Goal: Complete application form: Complete application form

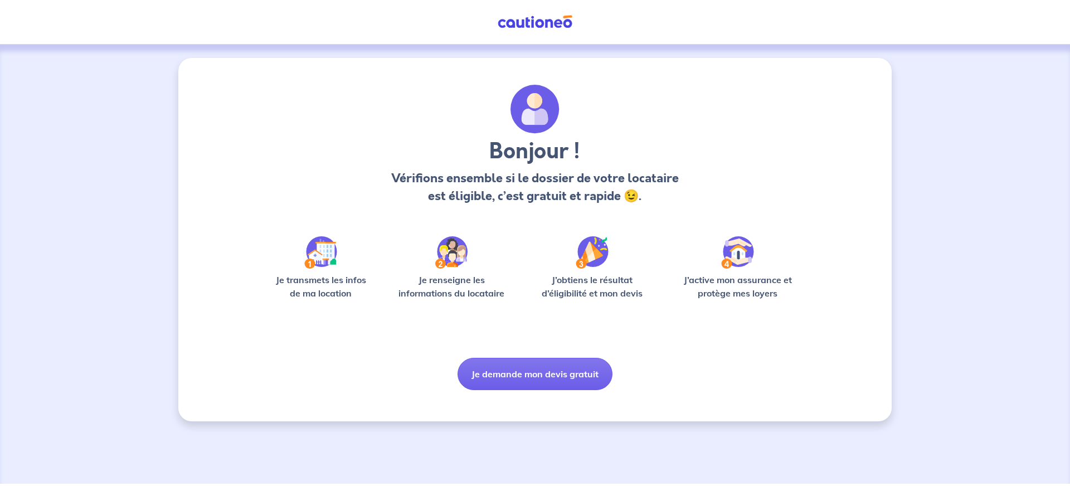
click at [319, 265] on img at bounding box center [320, 252] width 33 height 32
click at [573, 376] on button "Je demande mon devis gratuit" at bounding box center [535, 374] width 155 height 32
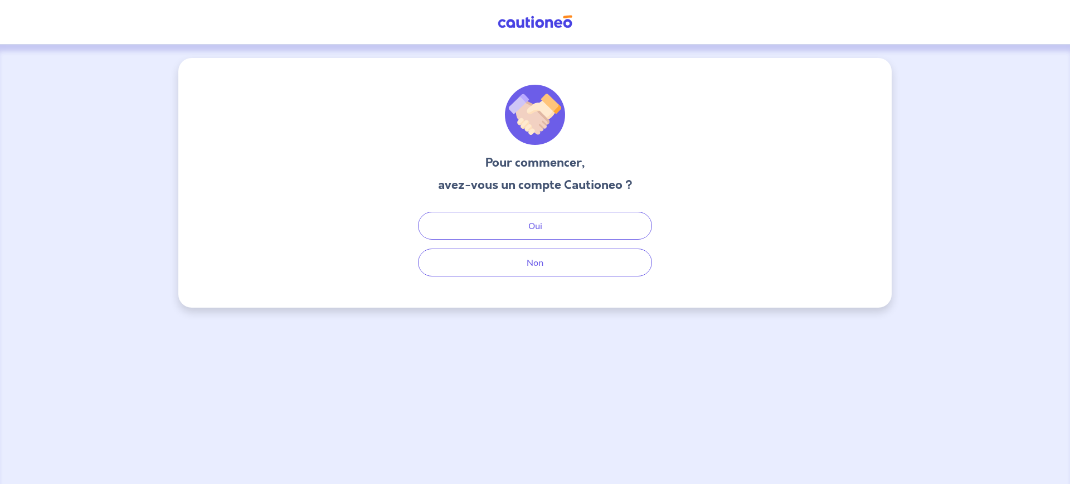
click at [526, 277] on div "Pour commencer, avez-vous un compte Cautioneo ? Oui Non" at bounding box center [535, 183] width 714 height 250
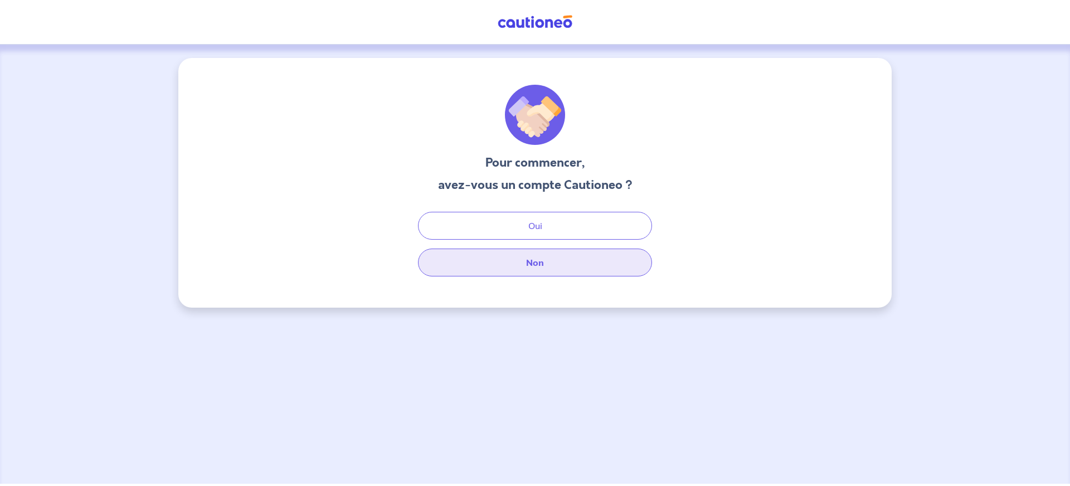
click at [526, 268] on button "Non" at bounding box center [535, 263] width 234 height 28
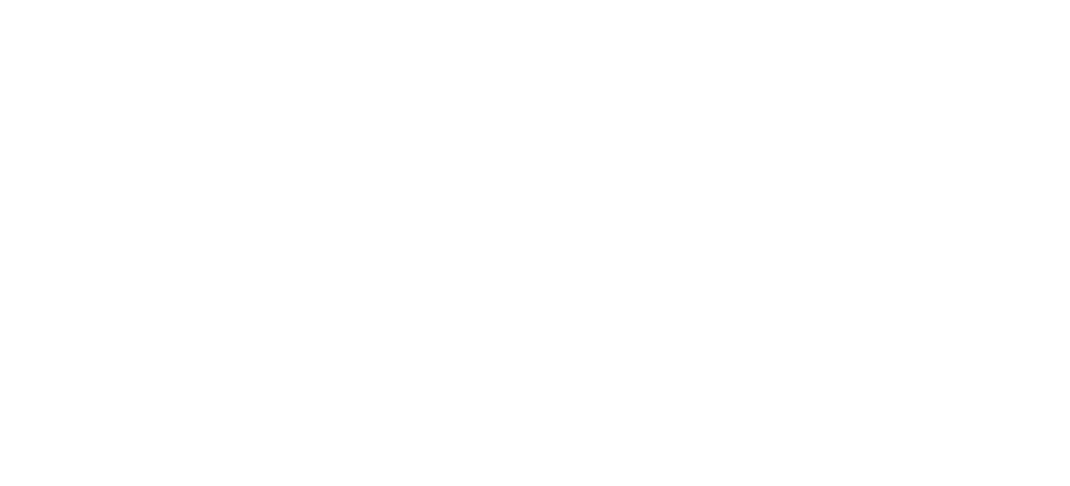
select select "FR"
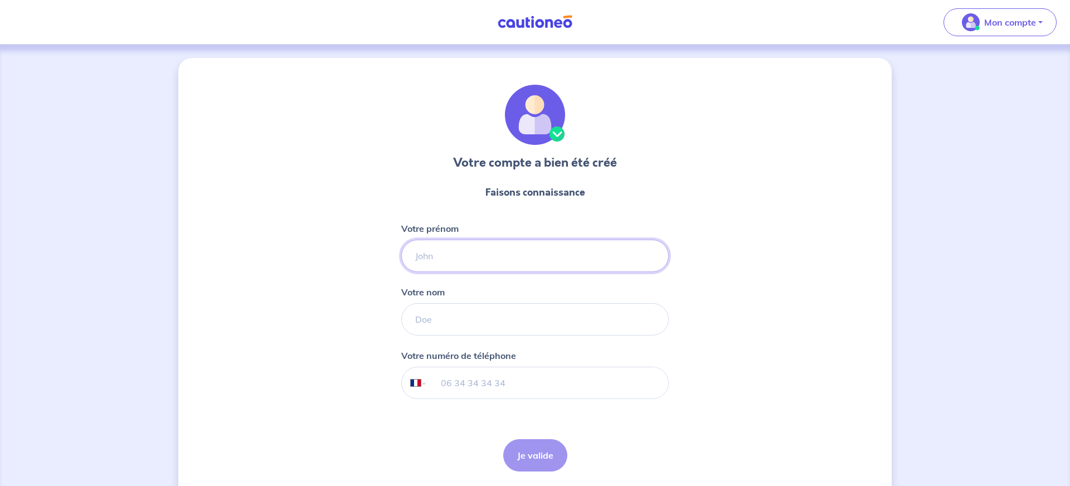
click at [557, 247] on input "Votre prénom" at bounding box center [535, 256] width 268 height 32
type input "thibault"
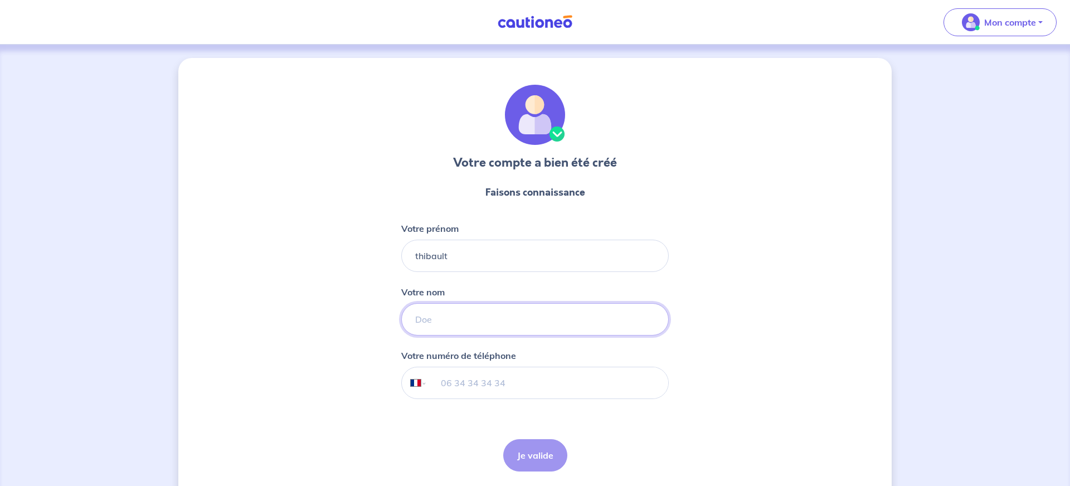
type input "Lienel"
type input "06 67 81 52 71"
click at [511, 387] on input "06 67 81 52 71" at bounding box center [548, 382] width 241 height 31
drag, startPoint x: 510, startPoint y: 386, endPoint x: 376, endPoint y: 380, distance: 134.0
click at [376, 380] on div "Votre compte a bien été créé Faisons connaissance Votre prénom [PERSON_NAME] Vo…" at bounding box center [535, 285] width 714 height 454
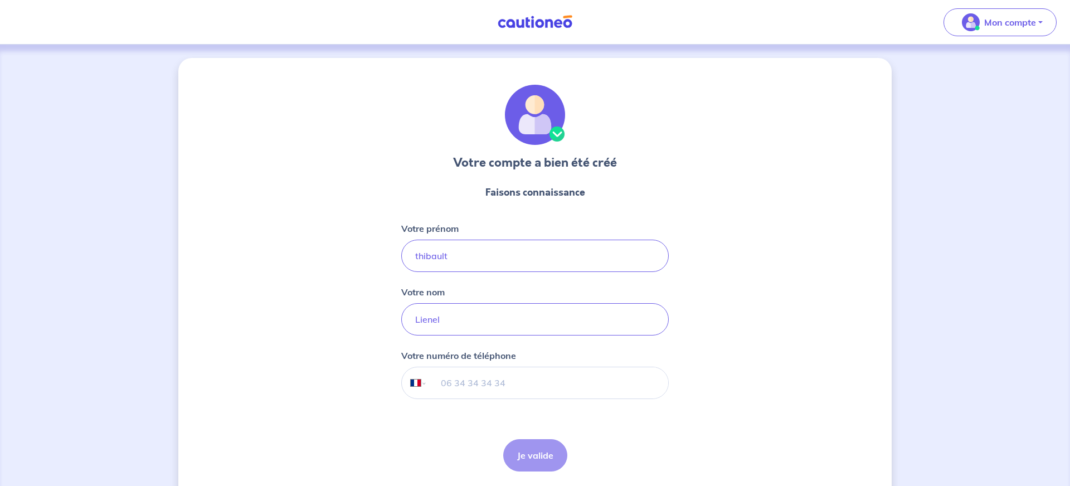
type input "06 43 89 28 86"
click at [545, 462] on button "Je valide" at bounding box center [535, 455] width 64 height 32
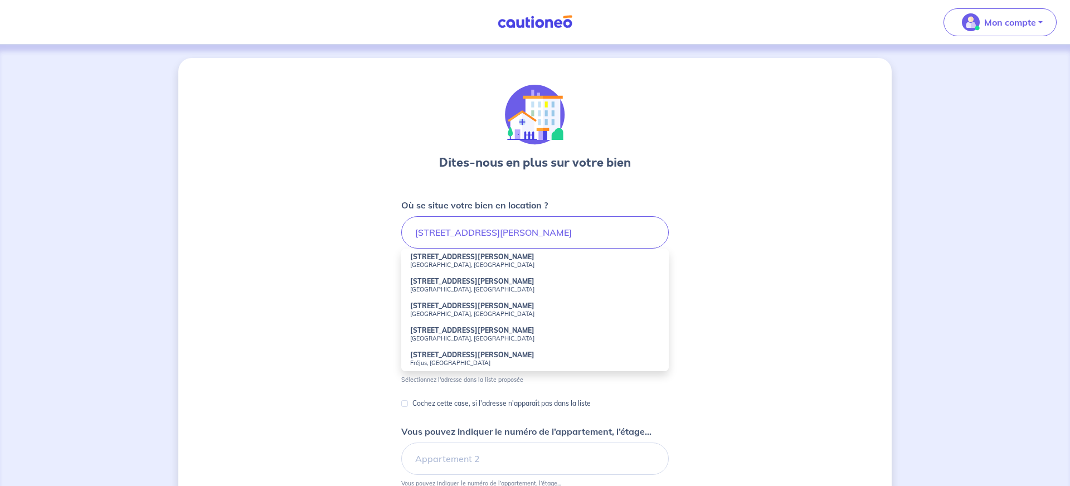
click at [466, 263] on small "[GEOGRAPHIC_DATA], [GEOGRAPHIC_DATA]" at bounding box center [535, 265] width 250 height 8
type input "[STREET_ADDRESS][PERSON_NAME]"
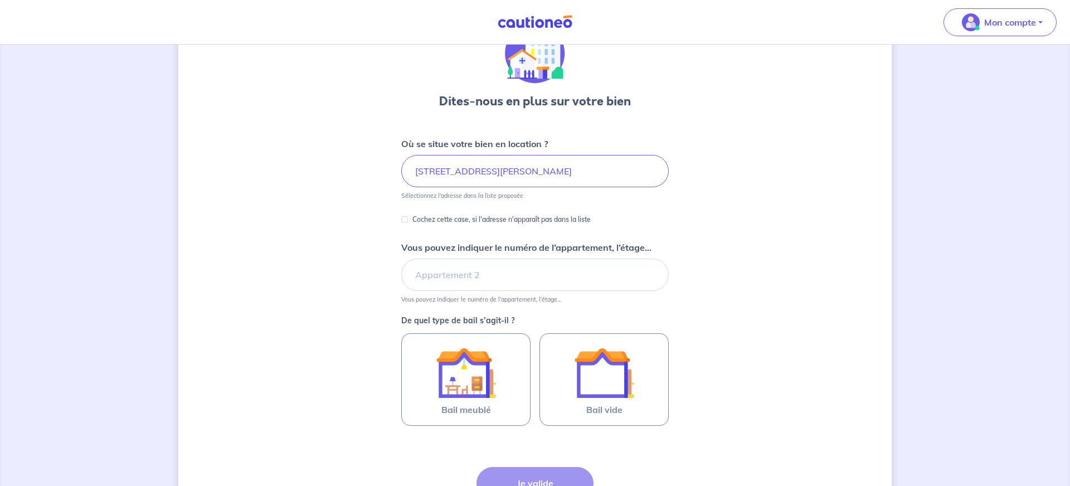
click at [465, 273] on input "Vous pouvez indiquer le numéro de l’appartement, l’étage..." at bounding box center [535, 275] width 268 height 32
click at [476, 277] on input "Vous pouvez indiquer le numéro de l’appartement, l’étage..." at bounding box center [535, 276] width 268 height 32
click at [467, 282] on input "Vous pouvez indiquer le numéro de l’appartement, l’étage..." at bounding box center [535, 274] width 268 height 32
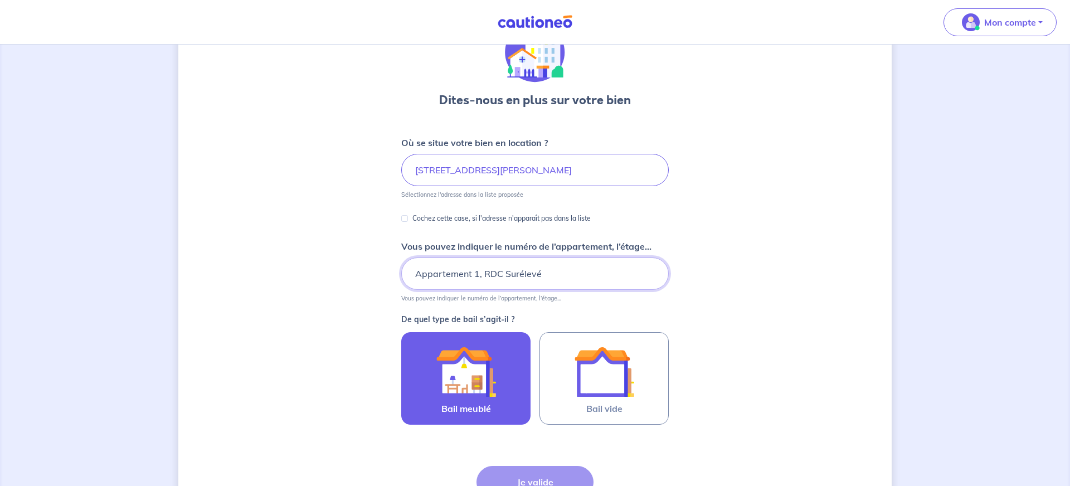
type input "Appartement 1, RDC Surélevé"
click at [501, 370] on div at bounding box center [465, 372] width 101 height 60
click at [0, 0] on input "Bail meublé" at bounding box center [0, 0] width 0 height 0
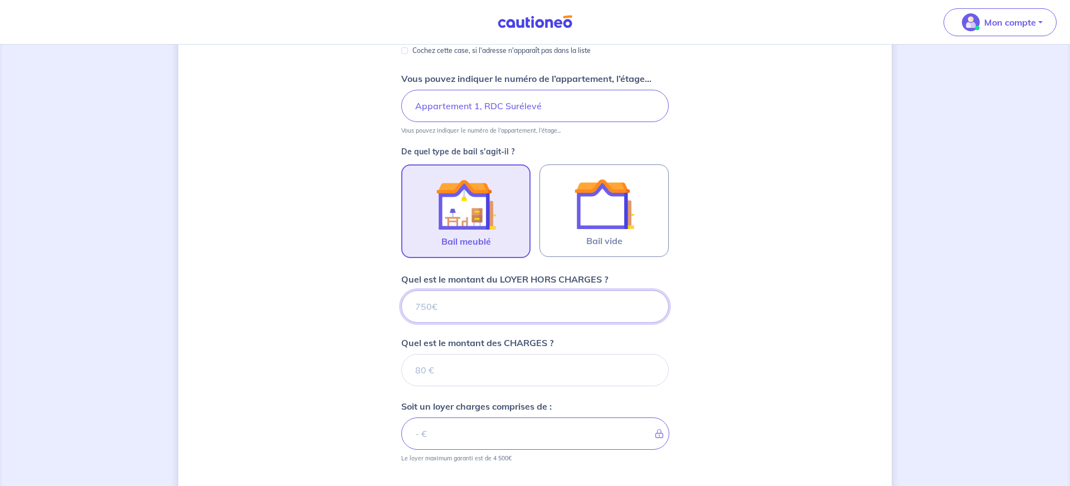
scroll to position [235, 0]
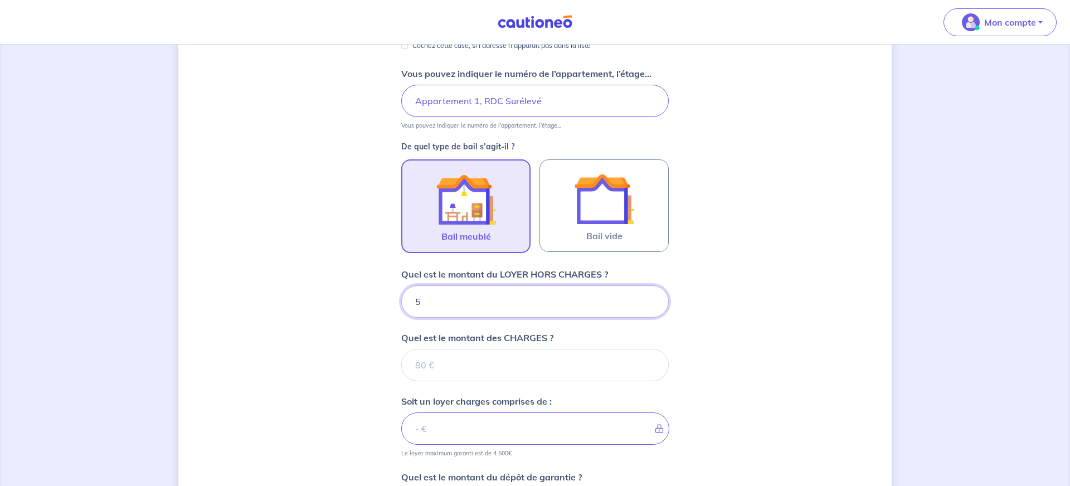
type input "59"
type input "5"
type input "580"
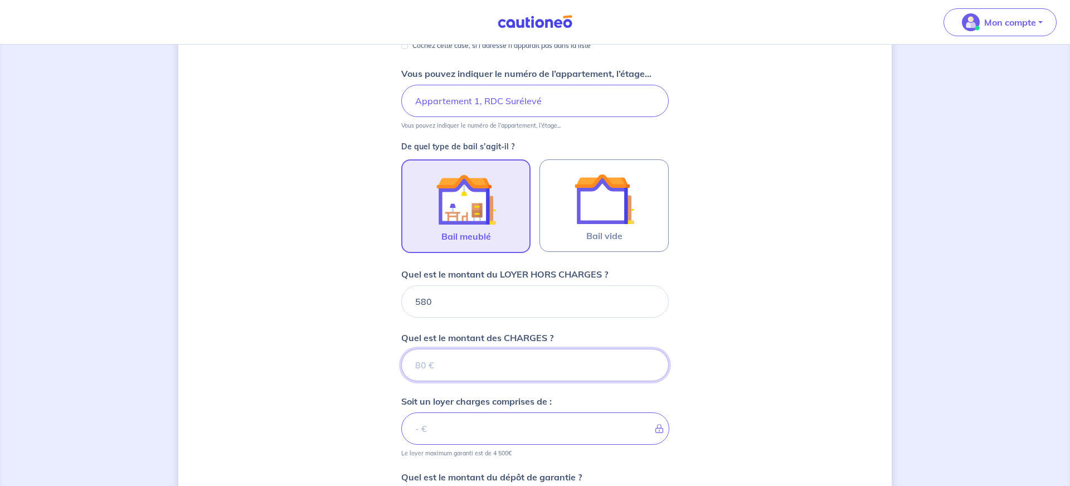
type input "1"
type input "581"
type input "15"
type input "595"
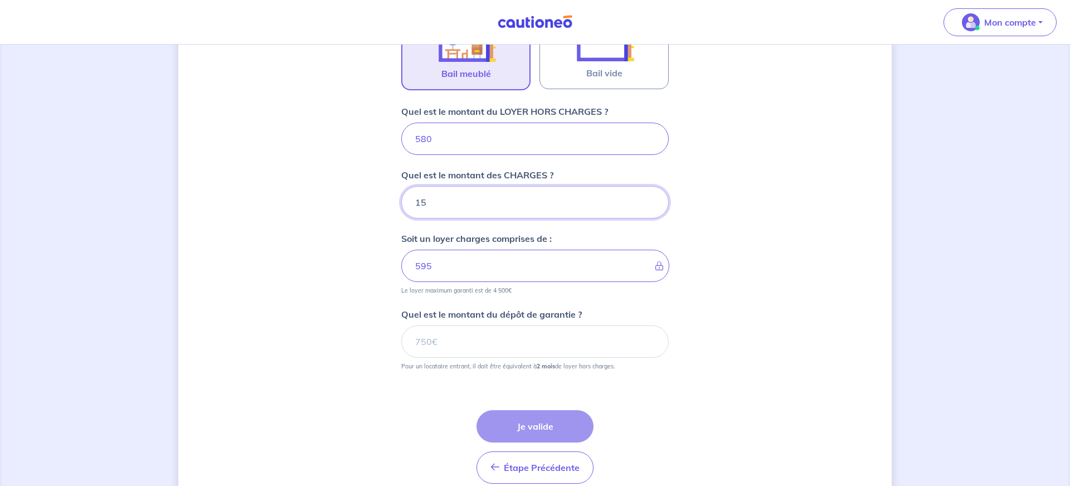
scroll to position [404, 0]
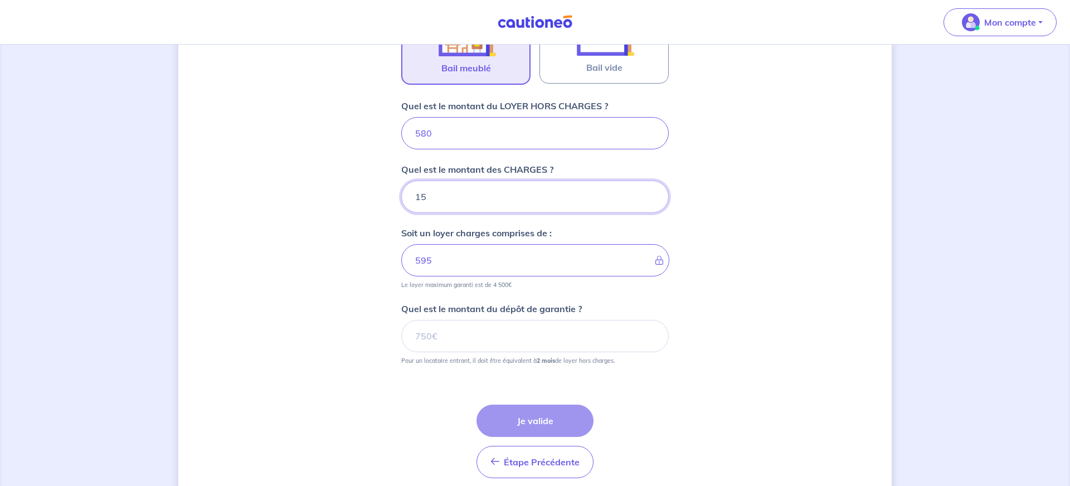
type input "15"
click at [439, 332] on input "Quel est le montant du dépôt de garantie ?" at bounding box center [535, 336] width 268 height 32
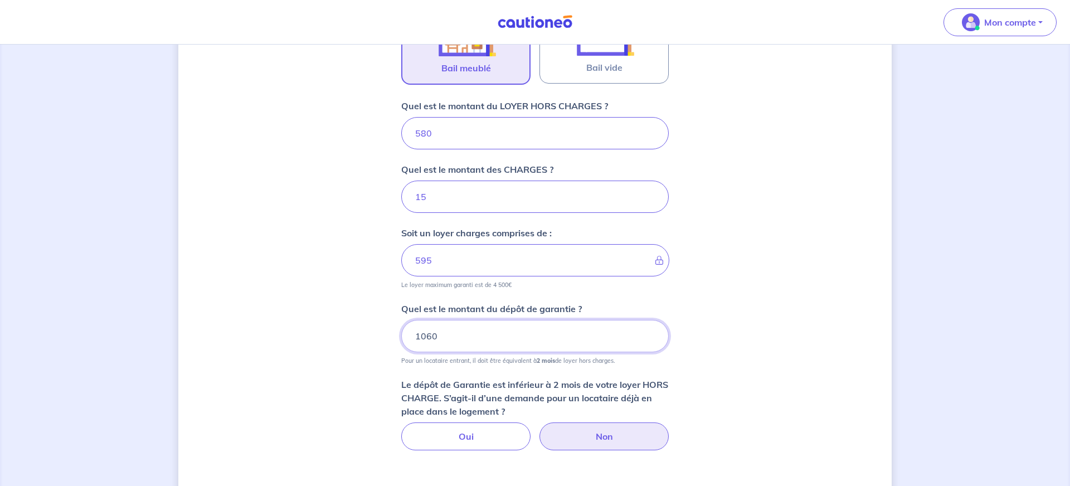
type input "1060"
click at [575, 431] on label "Non" at bounding box center [604, 437] width 129 height 28
click at [539, 430] on input "Non" at bounding box center [535, 426] width 7 height 7
radio input "true"
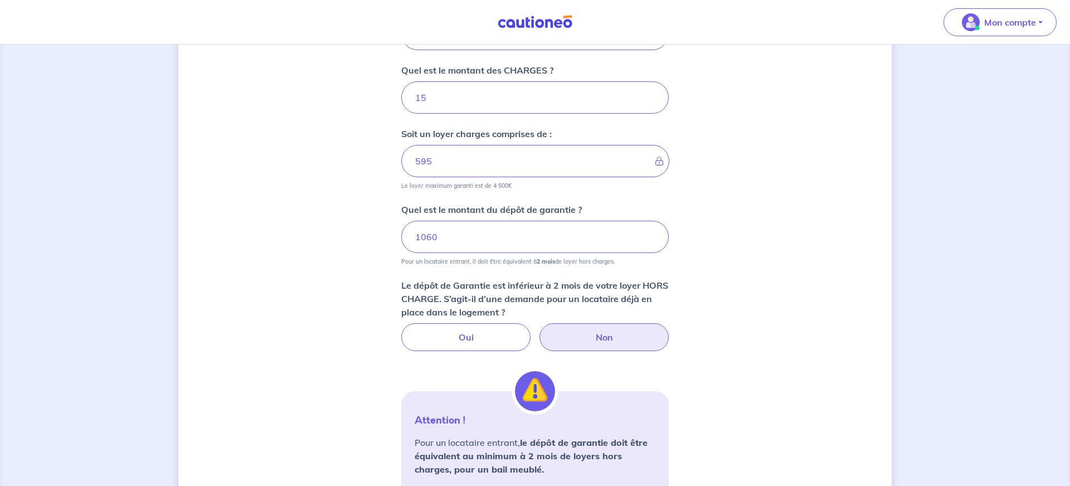
scroll to position [505, 0]
click at [450, 239] on input "1060" at bounding box center [535, 235] width 268 height 32
type input "1065"
click at [604, 358] on form "Où se situe votre bien en location ? [STREET_ADDRESS][PERSON_NAME] Sélectionnez…" at bounding box center [535, 187] width 268 height 988
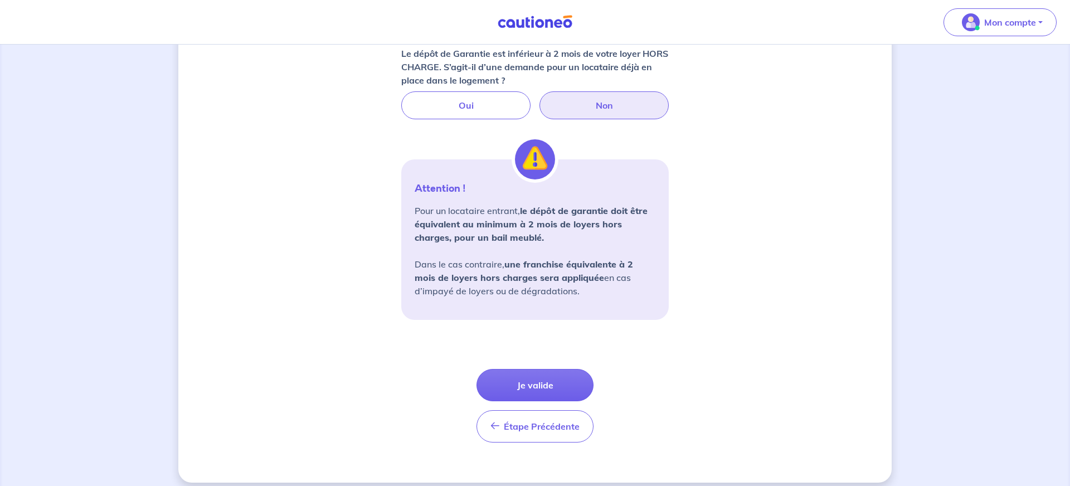
scroll to position [745, 0]
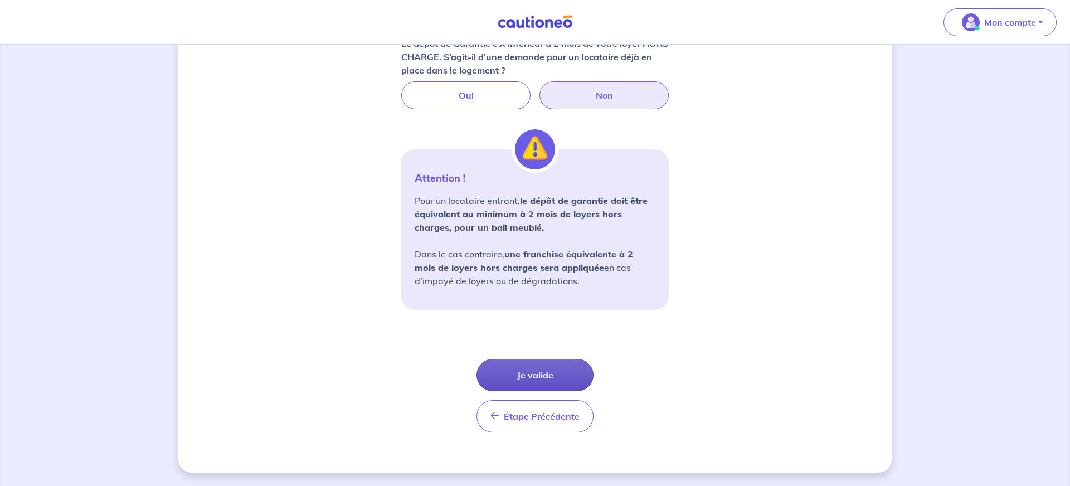
click at [505, 378] on button "Je valide" at bounding box center [535, 375] width 117 height 32
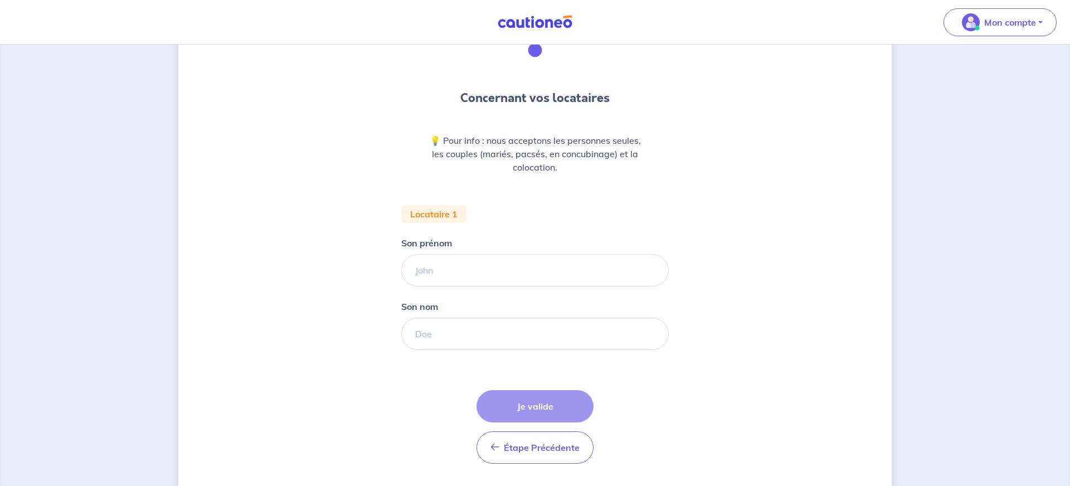
scroll to position [96, 0]
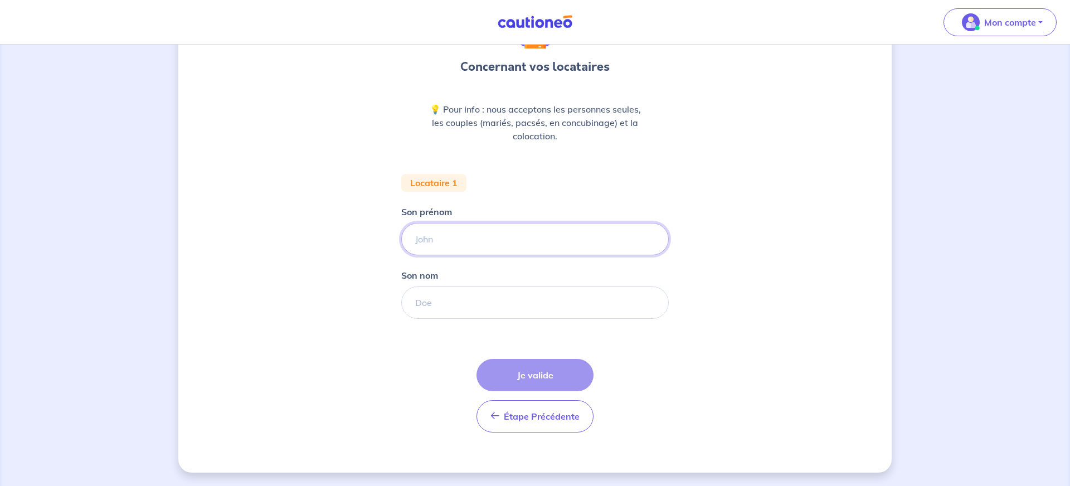
click at [421, 235] on input "Son prénom" at bounding box center [535, 239] width 268 height 32
type input "Ophelie"
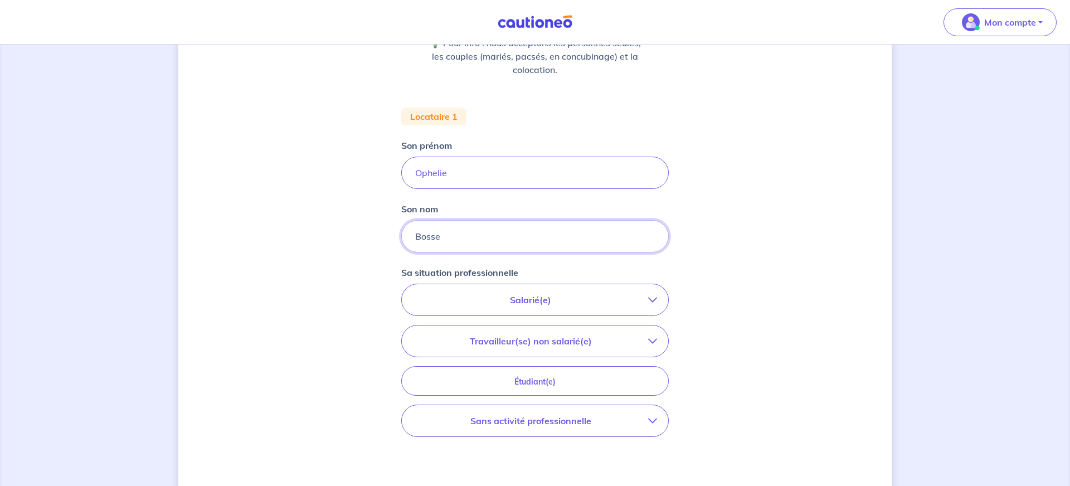
type input "Bosse"
click at [541, 307] on button "Salarié(e)" at bounding box center [535, 299] width 266 height 31
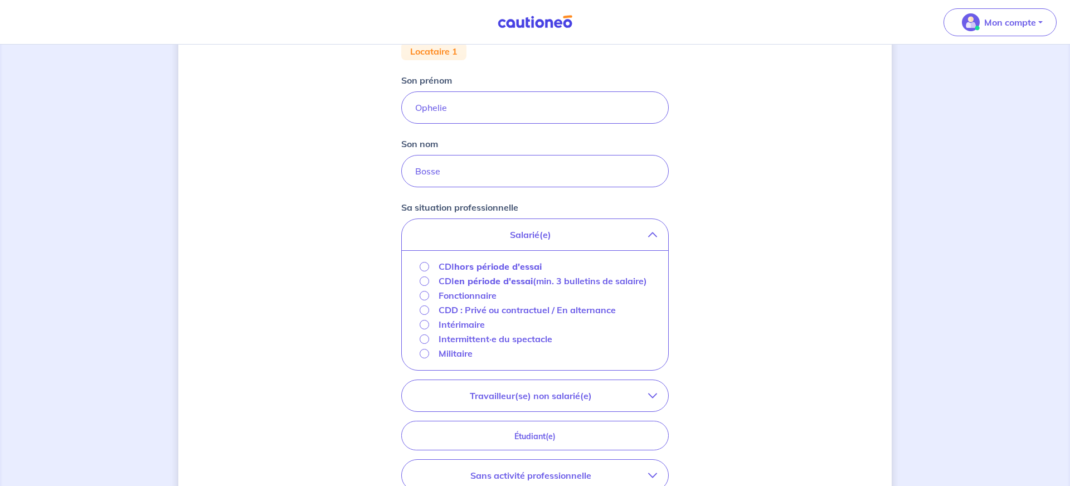
scroll to position [232, 0]
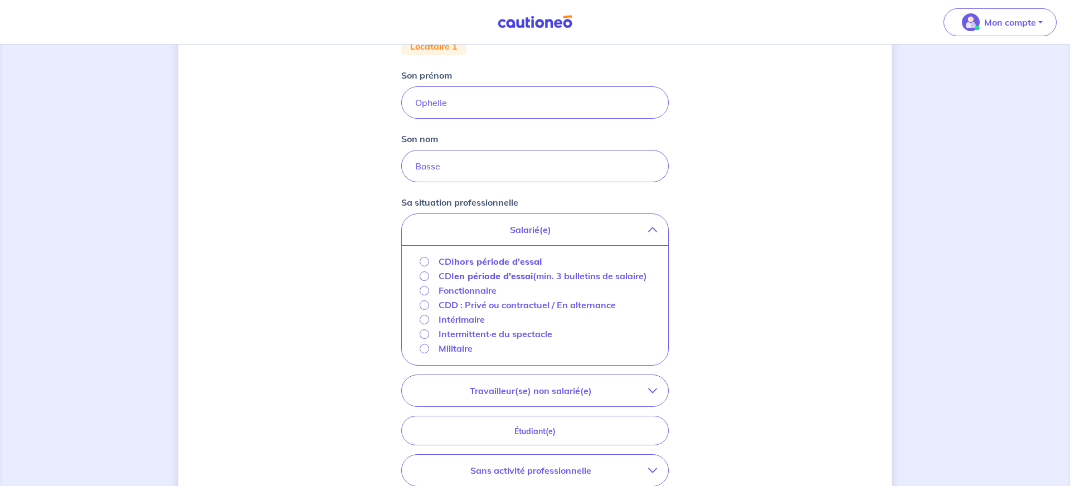
click at [478, 260] on strong "hors période d'essai" at bounding box center [498, 261] width 88 height 11
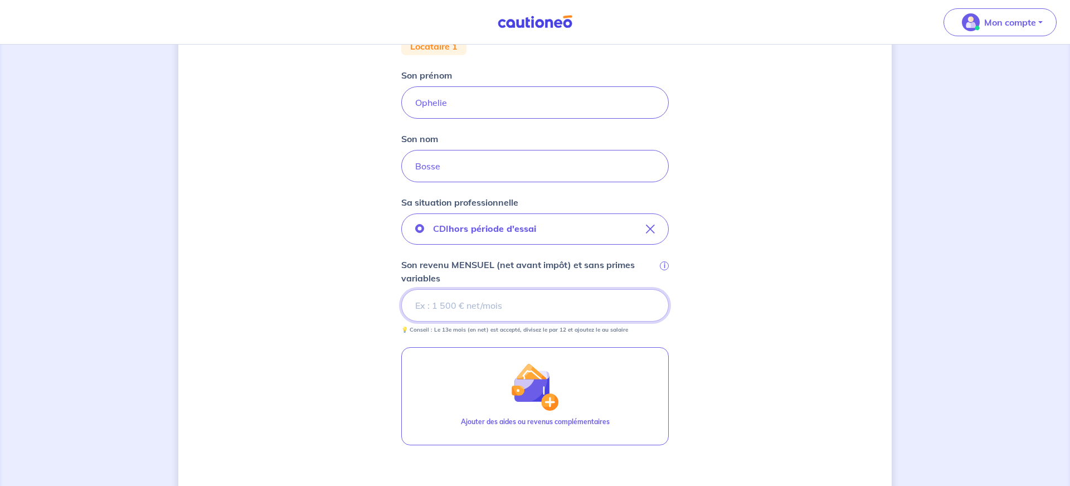
click at [476, 308] on input "Son revenu MENSUEL (net avant impôt) et sans primes variables i" at bounding box center [535, 305] width 268 height 32
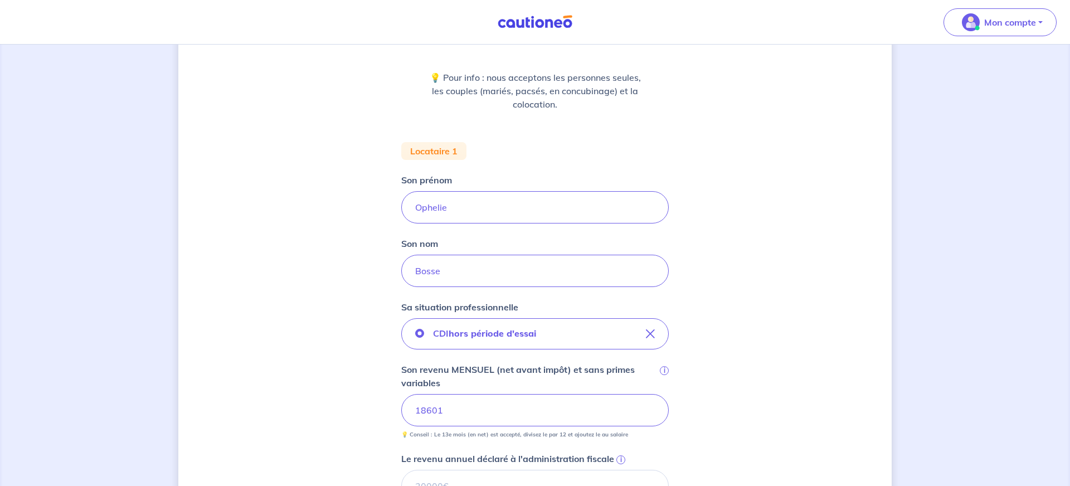
scroll to position [138, 0]
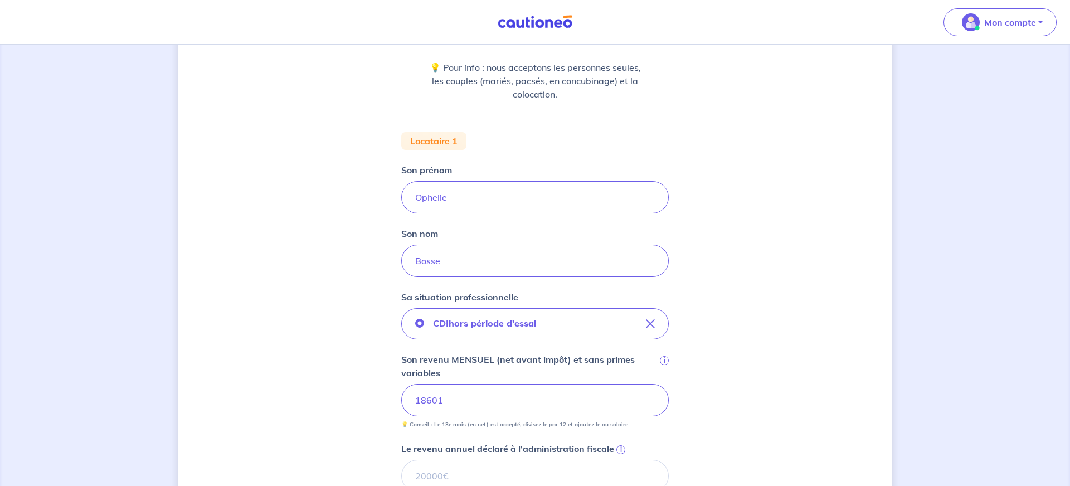
click at [426, 405] on input "18601" at bounding box center [535, 400] width 268 height 32
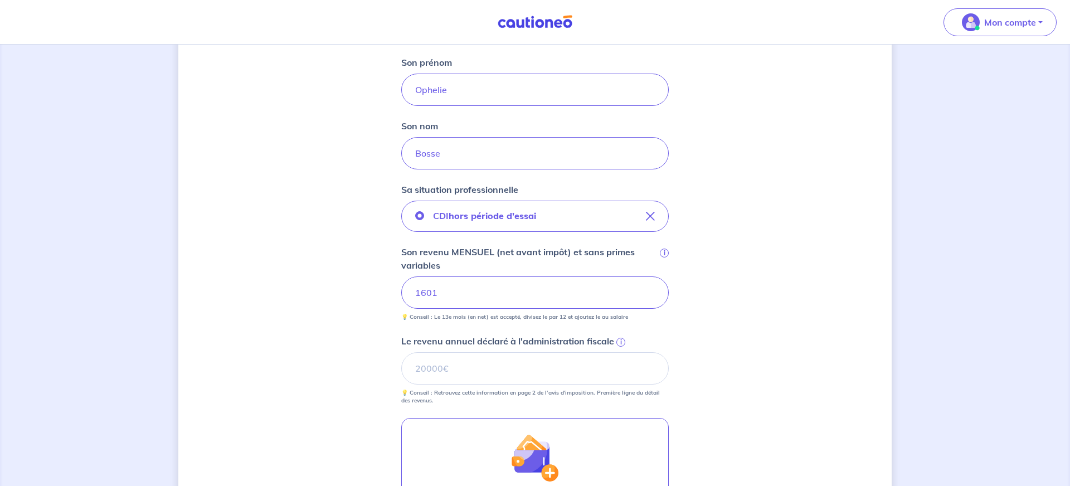
click at [479, 369] on input "Le revenu annuel déclaré à l'administration fiscale i" at bounding box center [535, 368] width 268 height 32
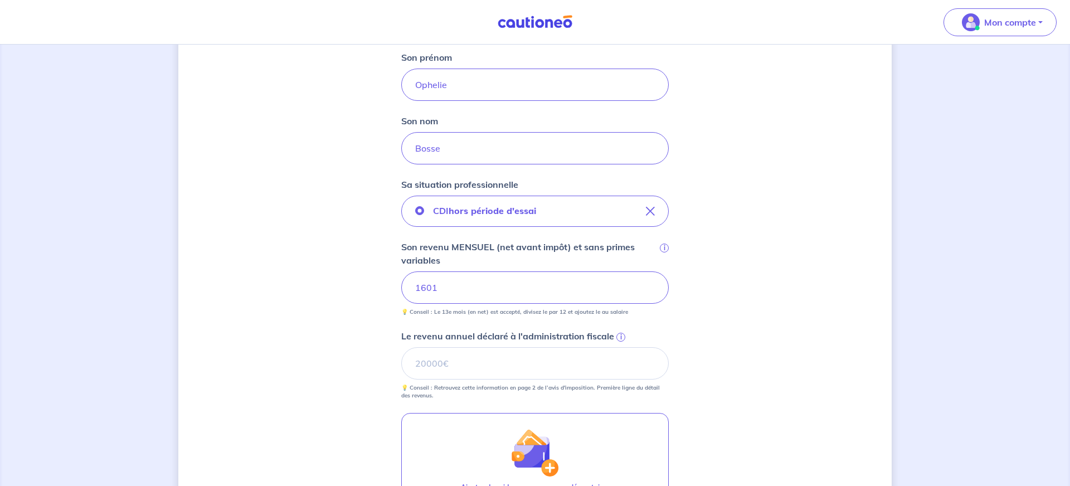
scroll to position [251, 0]
click at [466, 366] on input "Le revenu annuel déclaré à l'administration fiscale i" at bounding box center [535, 362] width 268 height 32
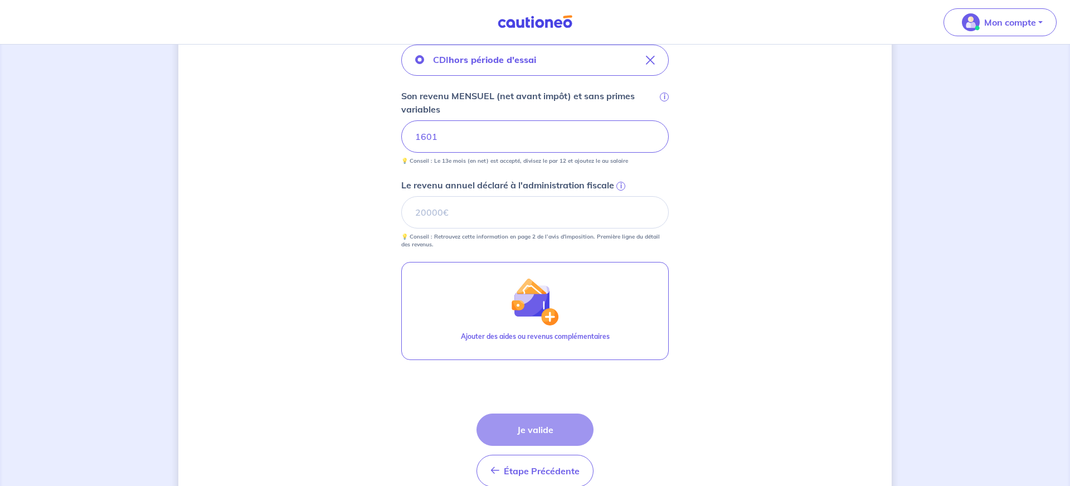
scroll to position [441, 0]
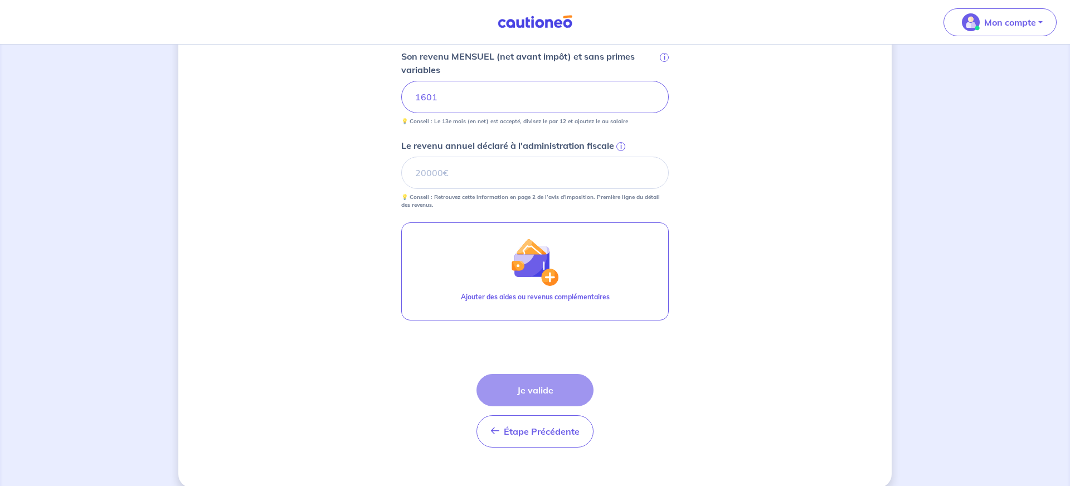
click at [564, 393] on div "Étape Précédente Précédent Je valide Je valide" at bounding box center [535, 411] width 117 height 74
click at [527, 394] on div "Étape Précédente Précédent Je valide Je valide" at bounding box center [535, 411] width 117 height 74
click at [482, 168] on input "Le revenu annuel déclaré à l'administration fiscale i" at bounding box center [535, 173] width 268 height 32
type input "11880"
click at [527, 392] on button "Je valide" at bounding box center [535, 390] width 117 height 32
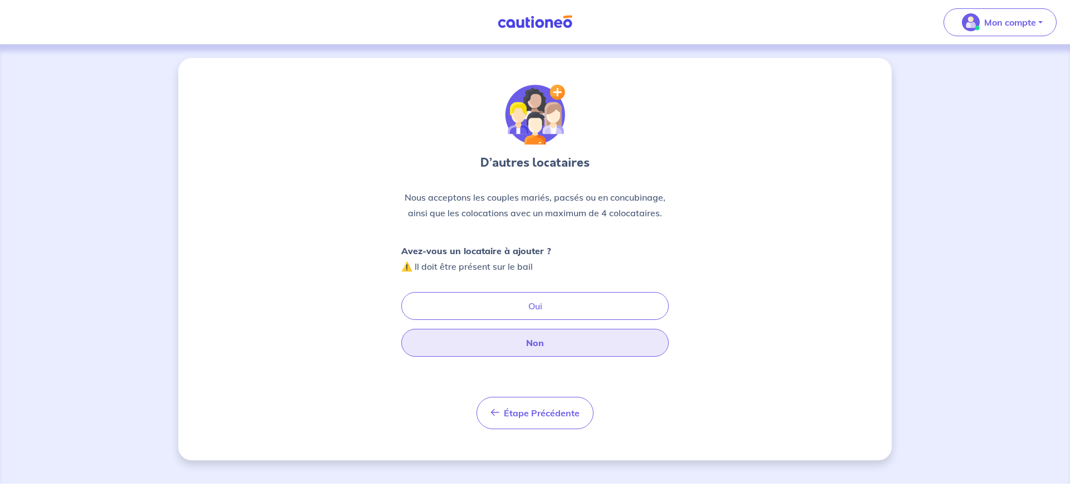
click at [535, 346] on button "Non" at bounding box center [535, 343] width 268 height 28
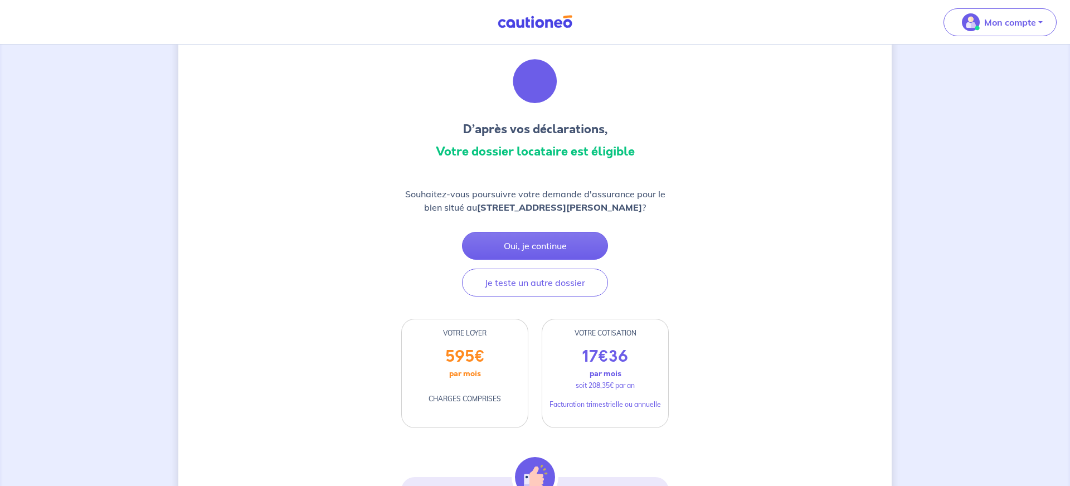
scroll to position [28, 0]
